Goal: Check status: Check status

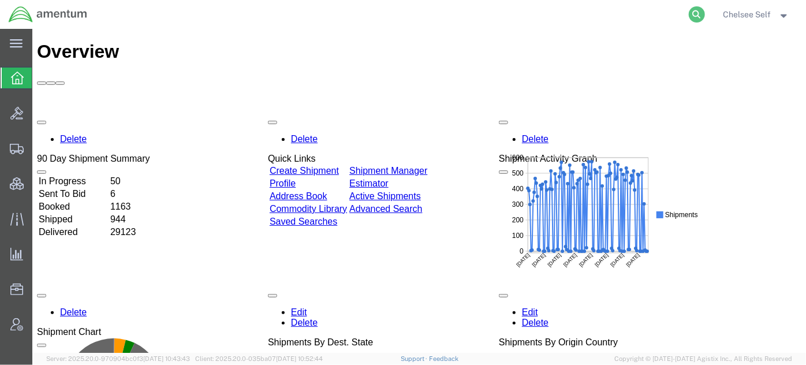
click at [694, 12] on icon at bounding box center [697, 14] width 16 height 16
click at [601, 19] on input "search" at bounding box center [513, 15] width 351 height 28
paste input "392736128770"
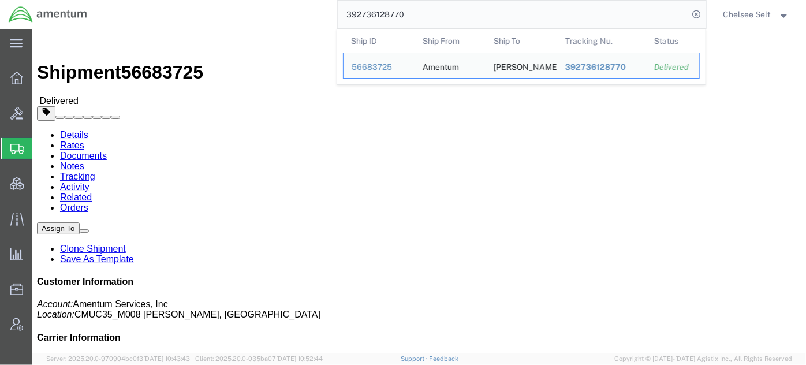
drag, startPoint x: 429, startPoint y: 18, endPoint x: 259, endPoint y: 26, distance: 170.6
click at [259, 26] on div "392736128770 Ship ID Ship From Ship To Tracking Nu. Status Ship ID 56683725 Shi…" at bounding box center [401, 14] width 611 height 29
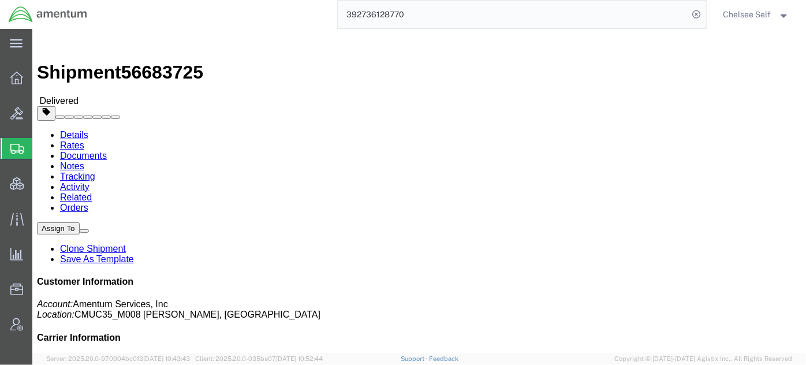
paste input "44006219869"
type input "440062198690"
click at [259, 26] on div "440062198690" at bounding box center [401, 14] width 611 height 29
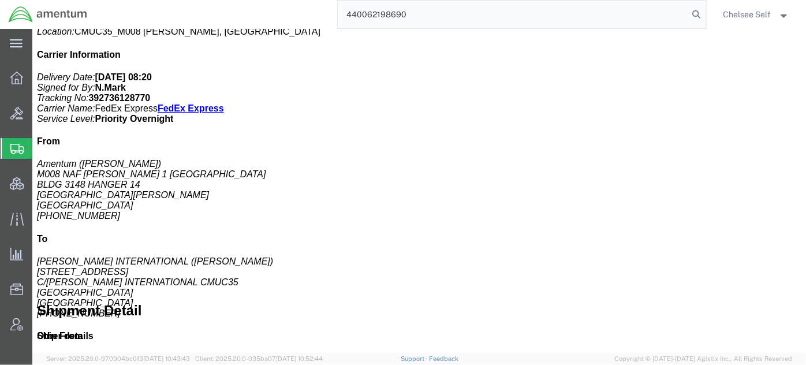
click at [562, 8] on input "440062198690" at bounding box center [513, 15] width 351 height 28
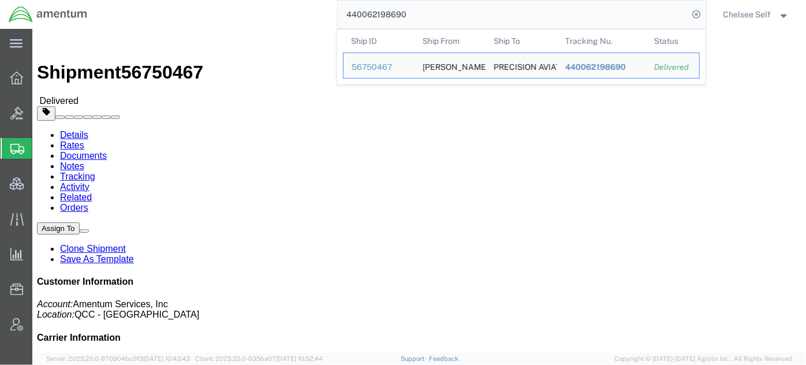
click div "Leg 1 - Small Parcel"
